Goal: Task Accomplishment & Management: Manage account settings

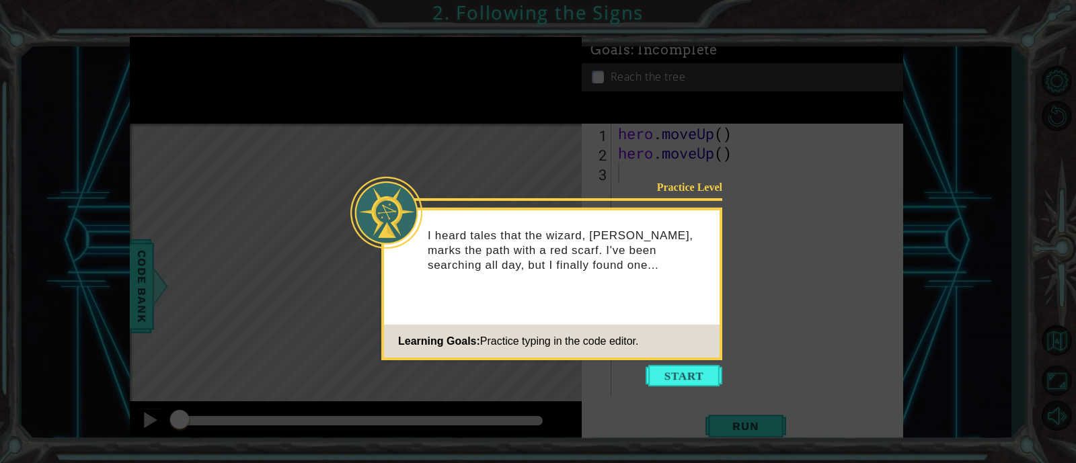
drag, startPoint x: 666, startPoint y: 370, endPoint x: 676, endPoint y: 341, distance: 29.8
click at [676, 341] on footer "Learning Goals: Practice typing in the code editor." at bounding box center [551, 341] width 335 height 33
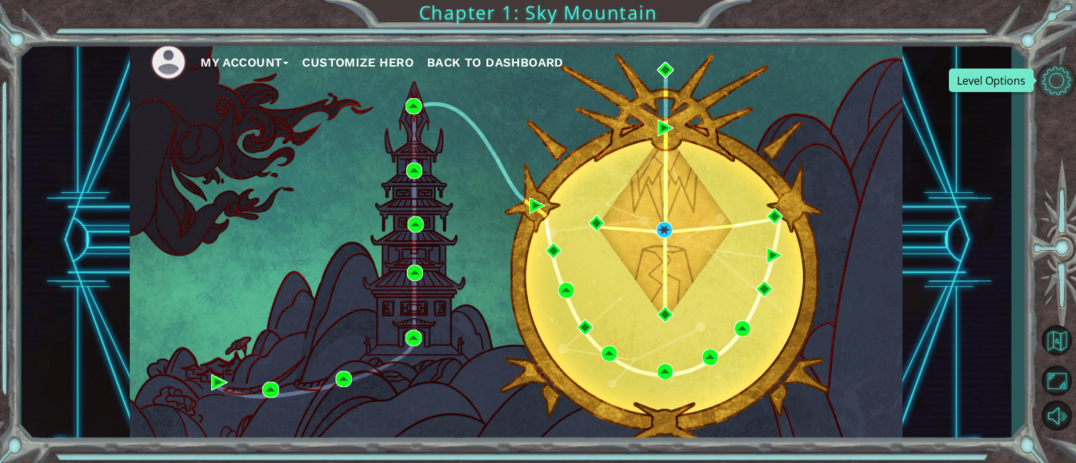
click at [1054, 76] on button "Level Options" at bounding box center [1056, 80] width 39 height 31
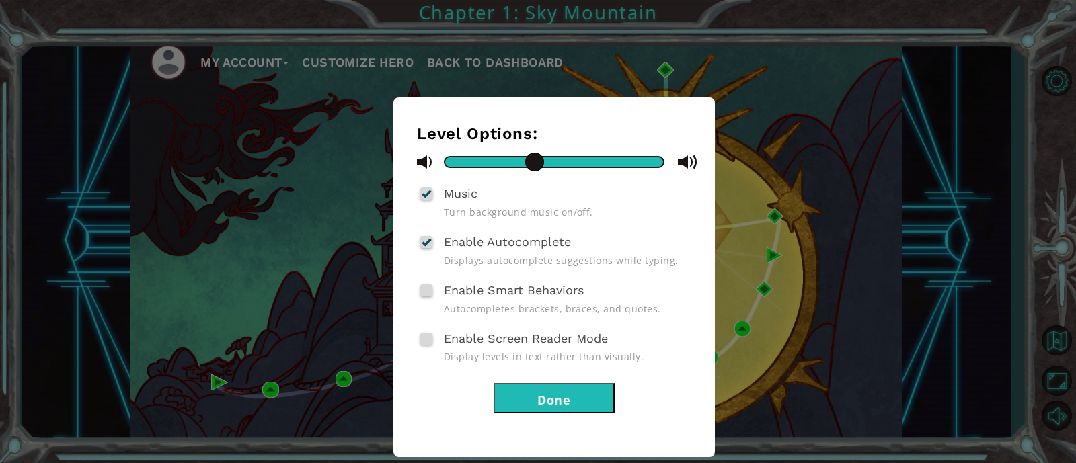
click at [424, 196] on div at bounding box center [425, 193] width 9 height 11
click at [0, 0] on input "Music" at bounding box center [0, 0] width 0 height 0
click at [553, 399] on button "Done" at bounding box center [553, 398] width 121 height 30
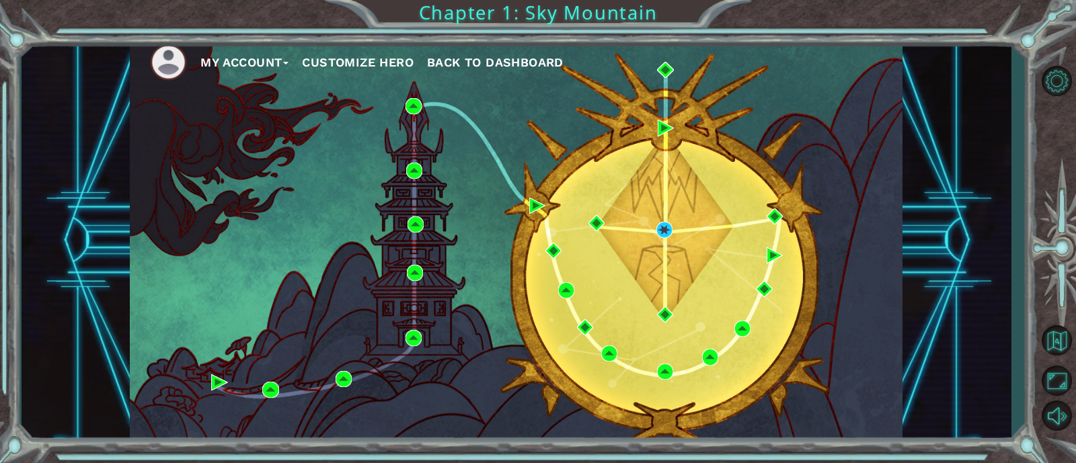
click at [262, 62] on button "My Account" at bounding box center [244, 62] width 88 height 20
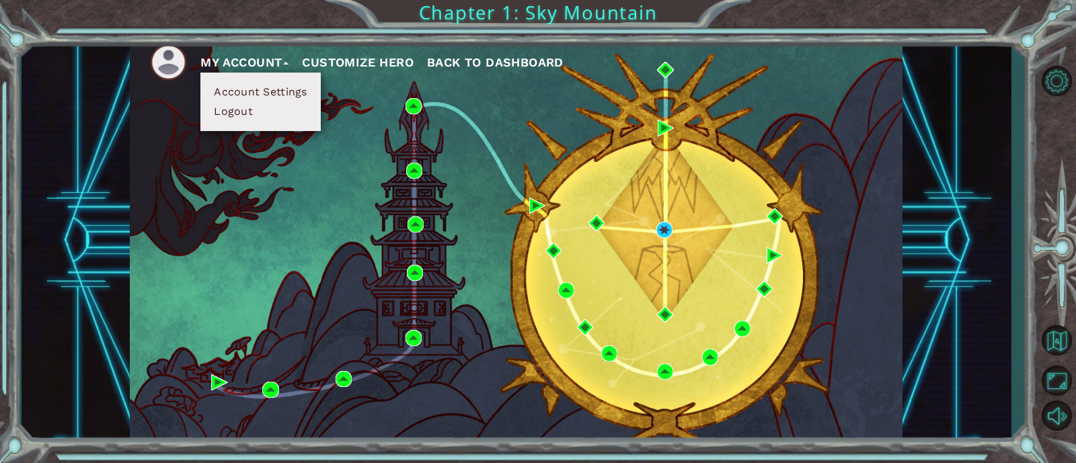
click at [255, 88] on button "Account Settings" at bounding box center [260, 92] width 101 height 15
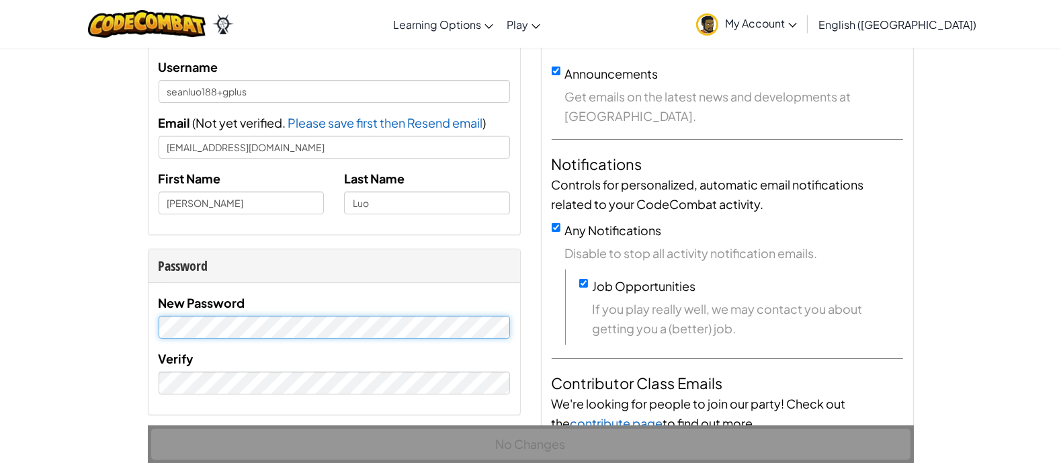
scroll to position [9, 0]
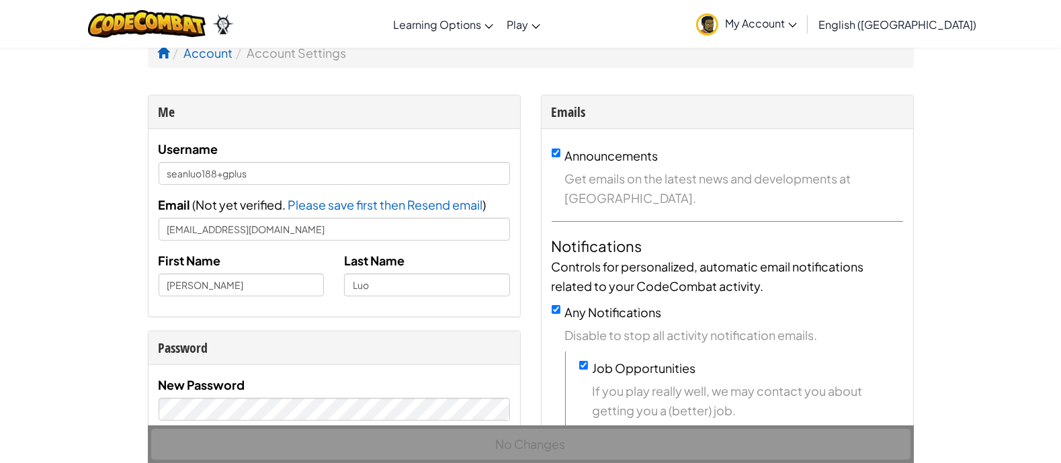
click at [804, 32] on link "My Account" at bounding box center [747, 24] width 114 height 42
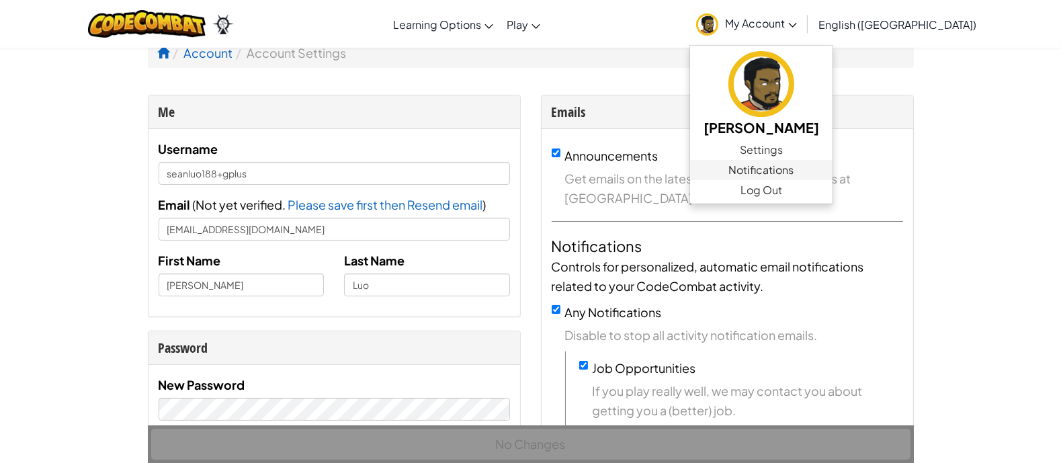
click at [794, 169] on span "Notifications" at bounding box center [761, 170] width 65 height 16
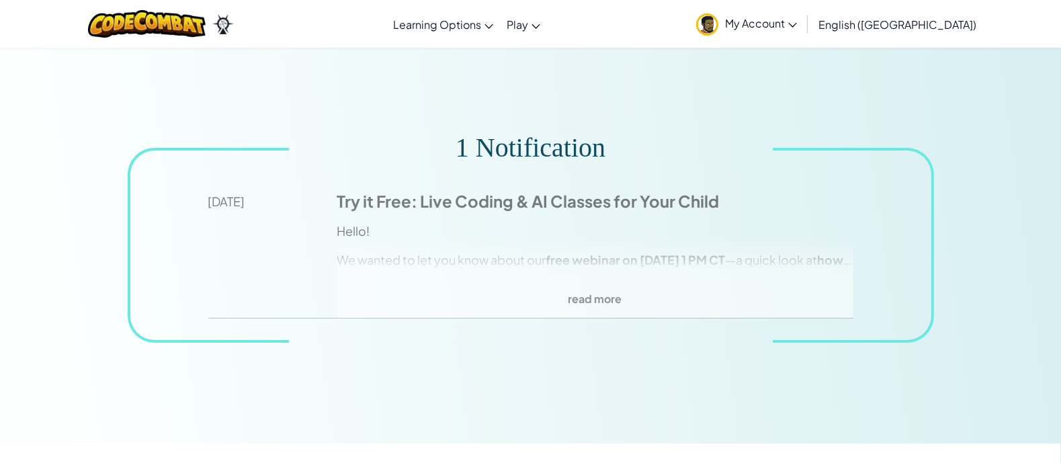
click at [797, 26] on span "My Account" at bounding box center [761, 23] width 72 height 14
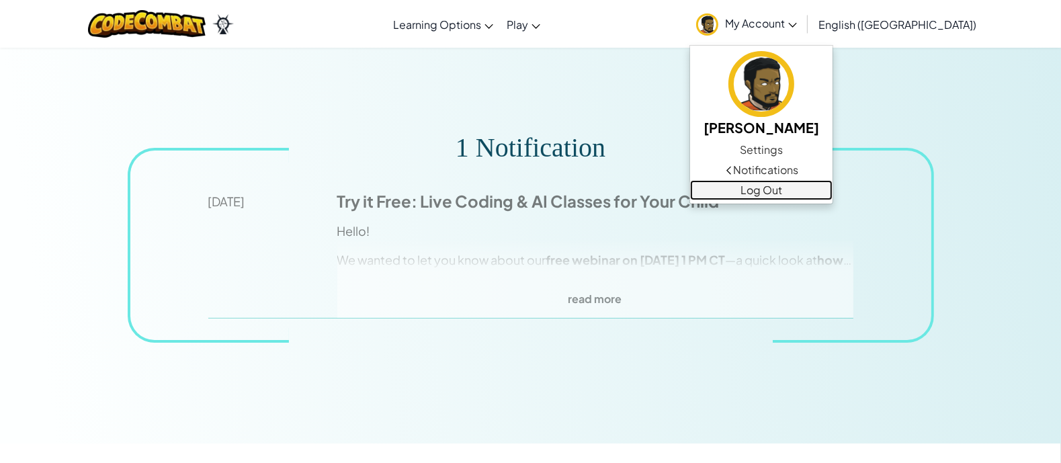
click at [833, 189] on link "Log Out" at bounding box center [761, 190] width 143 height 20
